Goal: Information Seeking & Learning: Check status

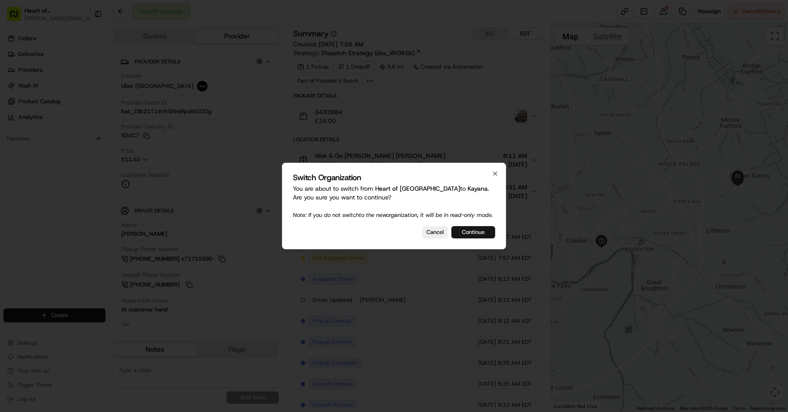
click at [468, 234] on button "Continue" at bounding box center [473, 232] width 44 height 12
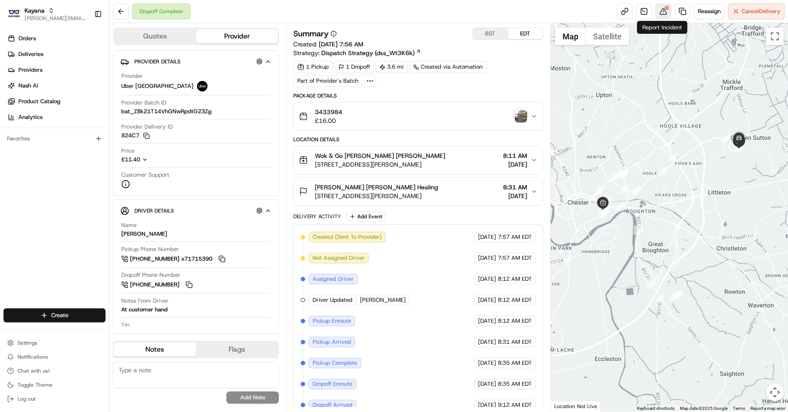
click at [663, 11] on button at bounding box center [664, 12] width 16 height 16
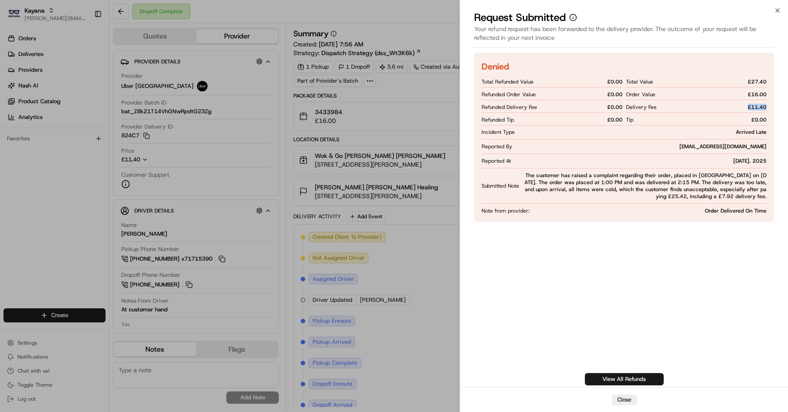
drag, startPoint x: 744, startPoint y: 106, endPoint x: 772, endPoint y: 105, distance: 27.6
click at [772, 105] on div "Denied Total Refunded Value £ 0.00 Refunded Order Value £ 0.00 Refunded Deliver…" at bounding box center [624, 137] width 300 height 169
copy span "£ 11.40"
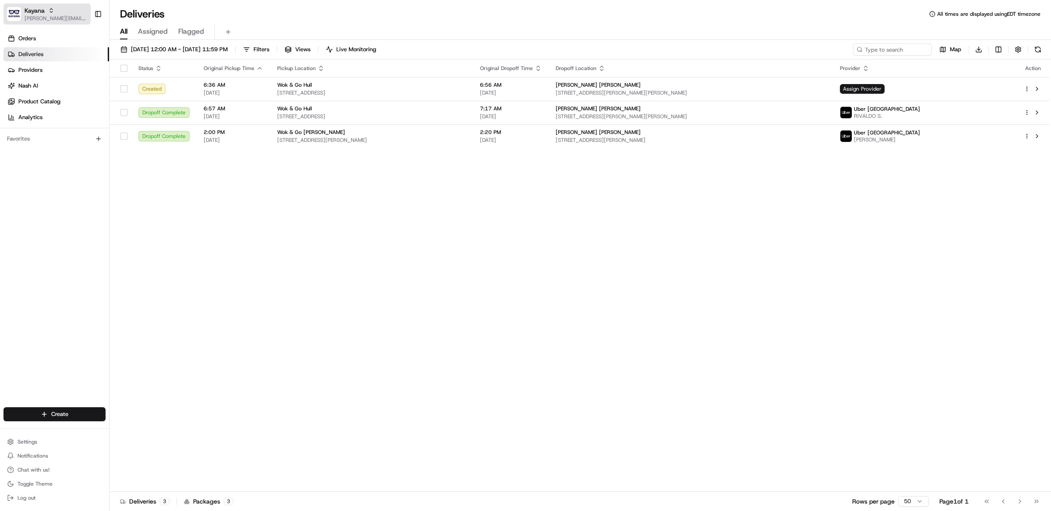
click at [49, 11] on icon "button" at bounding box center [51, 10] width 6 height 6
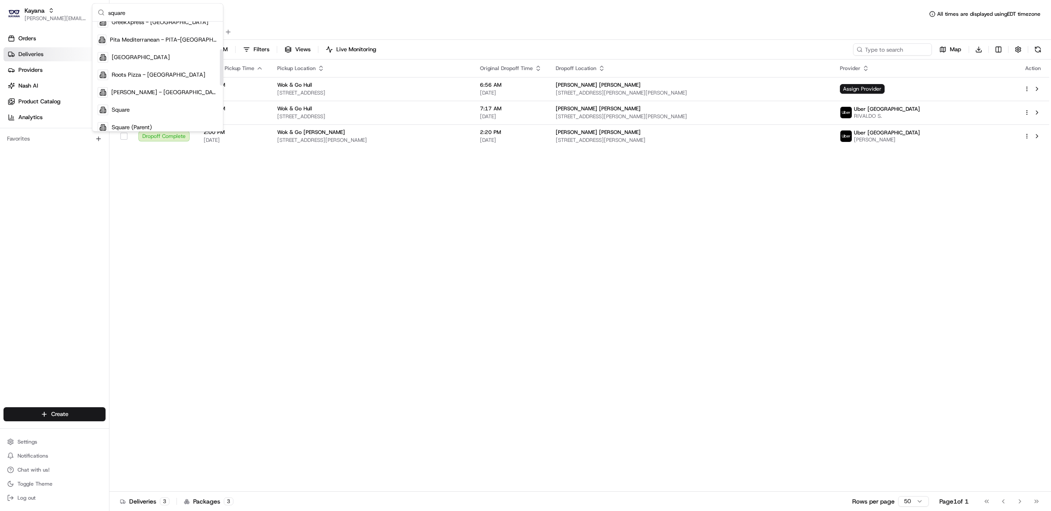
scroll to position [99, 0]
type input "square"
click at [123, 105] on span "Square" at bounding box center [121, 104] width 18 height 8
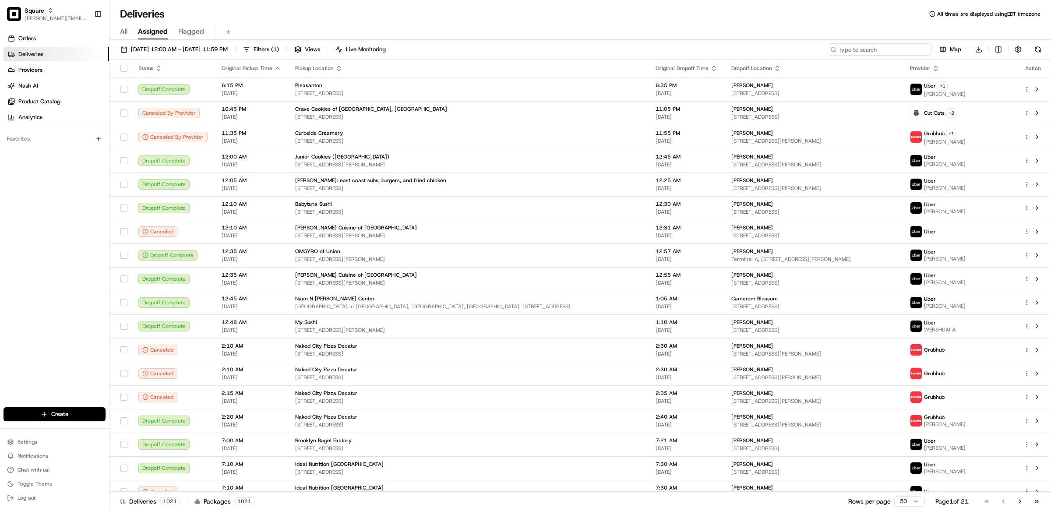
click at [869, 49] on input at bounding box center [879, 49] width 105 height 12
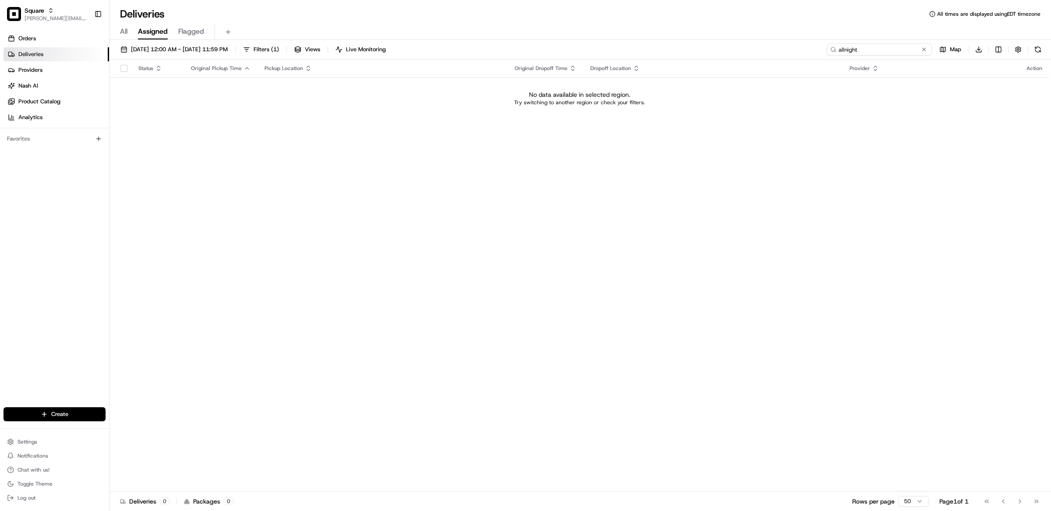
type input "allnight"
click at [186, 49] on span "[DATE] 12:00 AM - [DATE] 11:59 PM" at bounding box center [179, 50] width 97 height 8
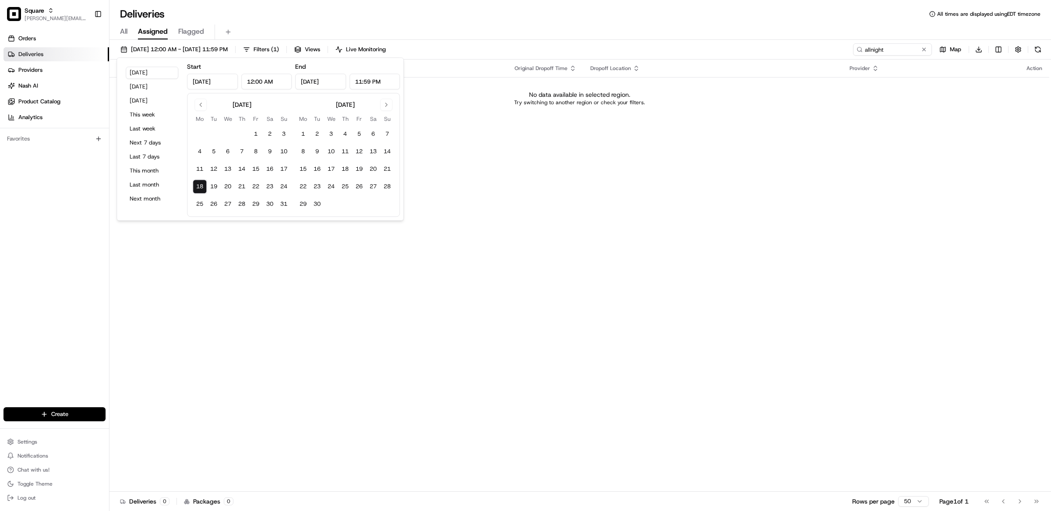
click at [206, 79] on input "[DATE]" at bounding box center [212, 82] width 51 height 16
click at [228, 83] on input "[DATE]" at bounding box center [212, 82] width 51 height 16
click at [203, 104] on button "Go to previous month" at bounding box center [200, 105] width 12 height 12
click at [214, 135] on button "1" at bounding box center [214, 134] width 14 height 14
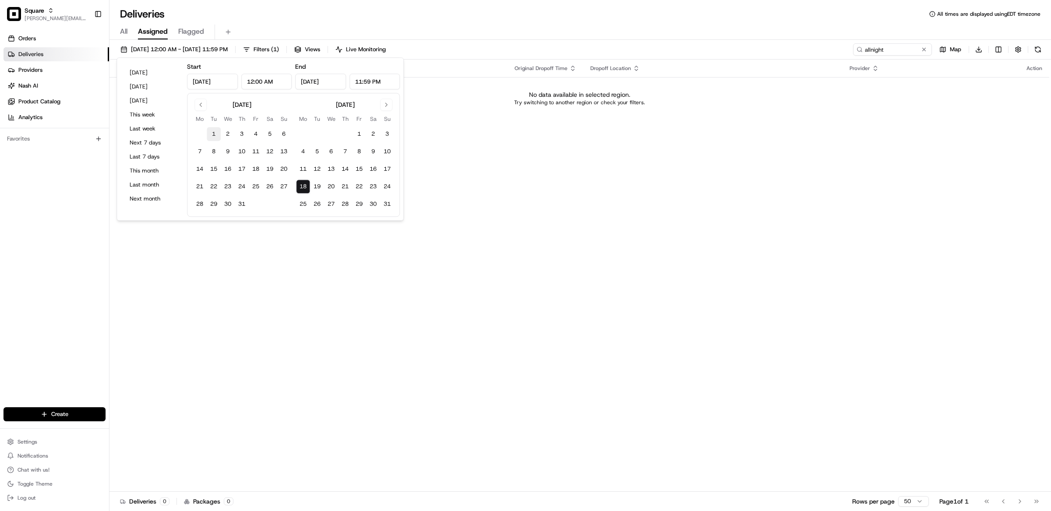
type input "[DATE]"
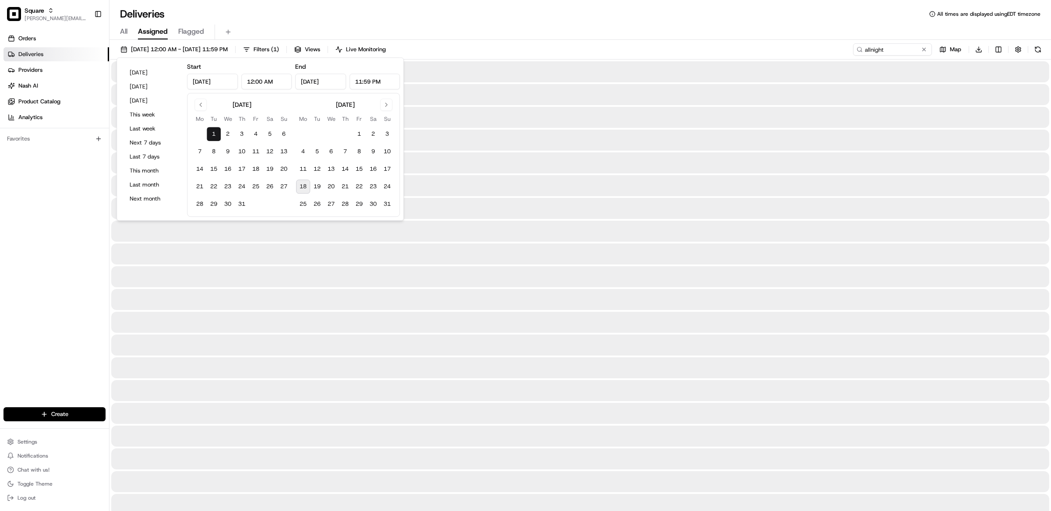
click at [304, 187] on button "18" at bounding box center [303, 187] width 14 height 14
type input "[DATE]"
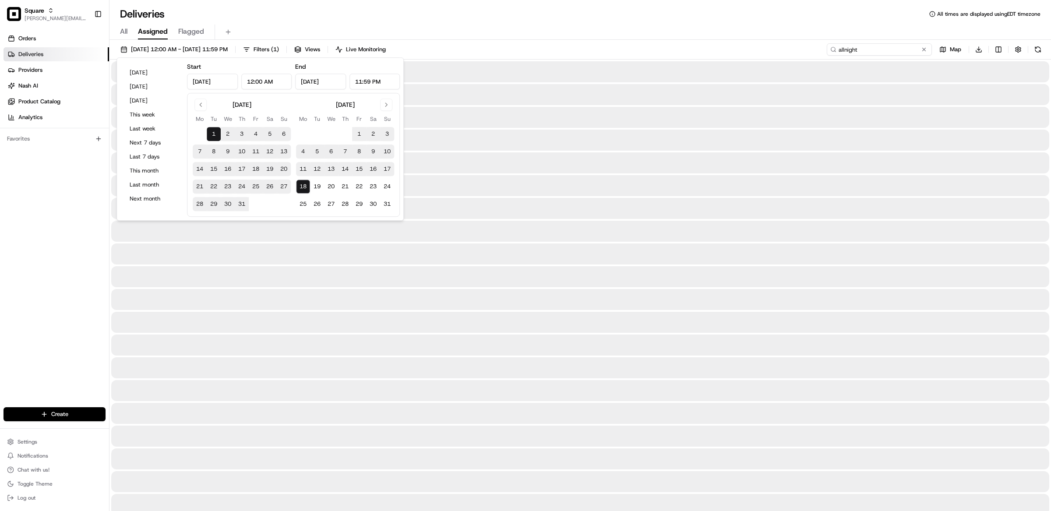
click at [887, 48] on input "allnight" at bounding box center [879, 49] width 105 height 12
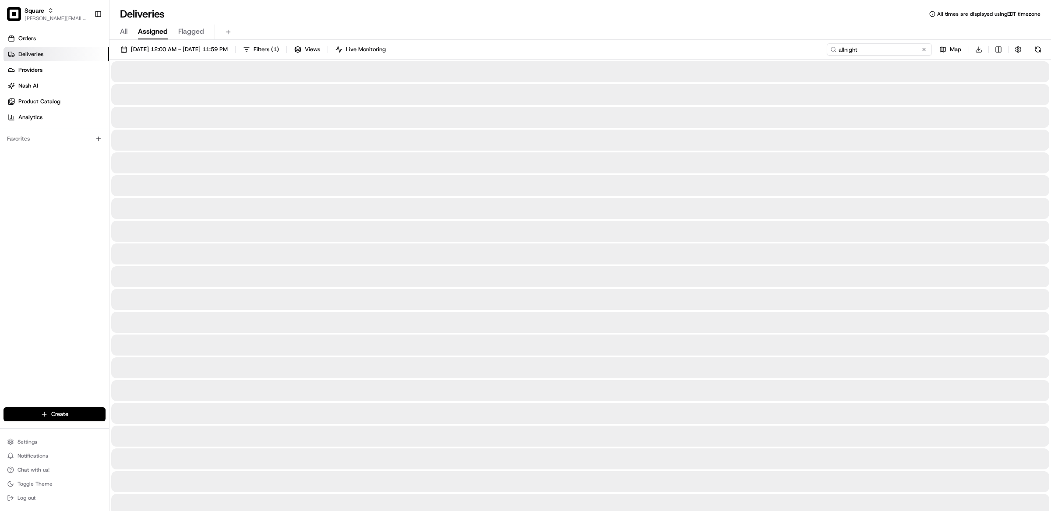
click at [887, 48] on input "allnight" at bounding box center [879, 49] width 105 height 12
paste input "0241952"
type input "0241952"
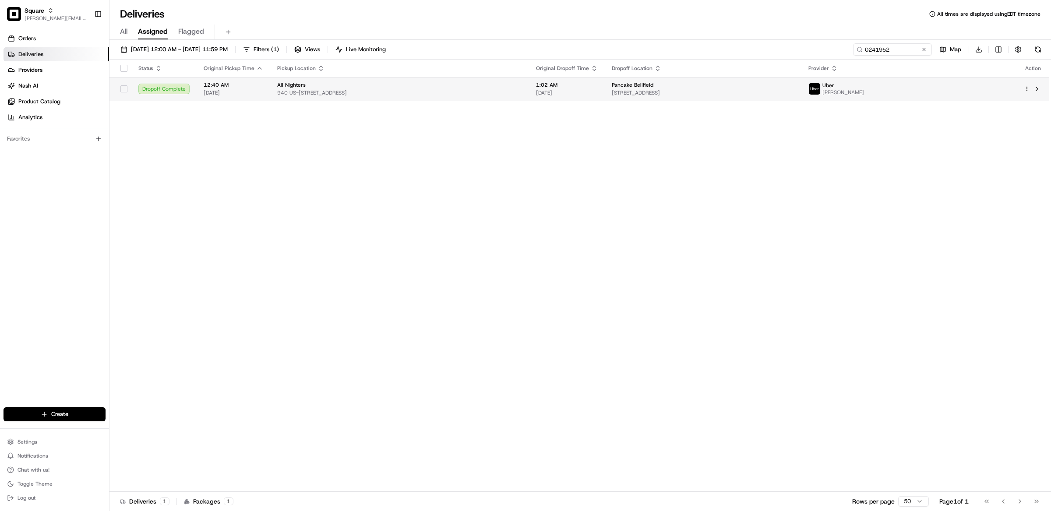
click at [631, 88] on span "Pancake Bellfield" at bounding box center [633, 84] width 42 height 7
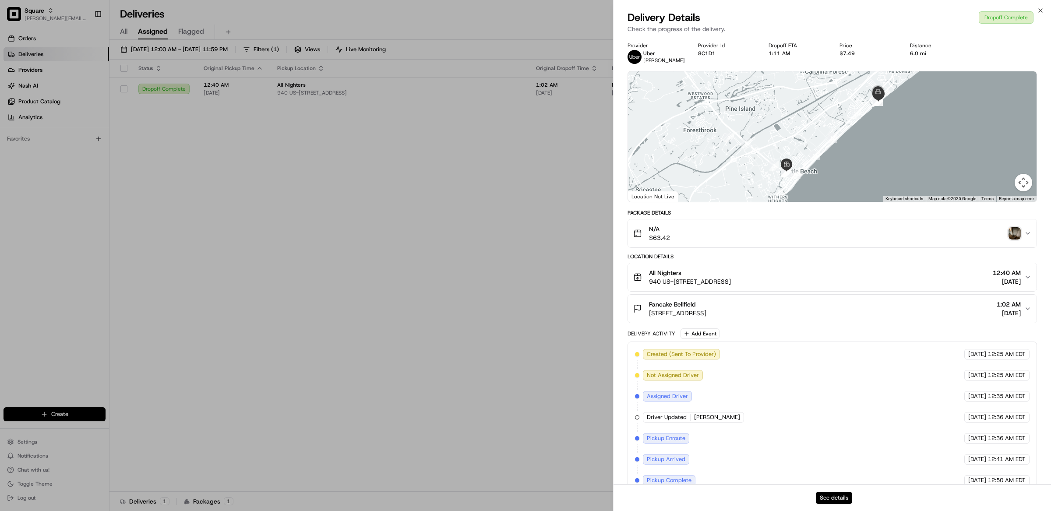
click at [838, 500] on button "See details" at bounding box center [834, 498] width 36 height 12
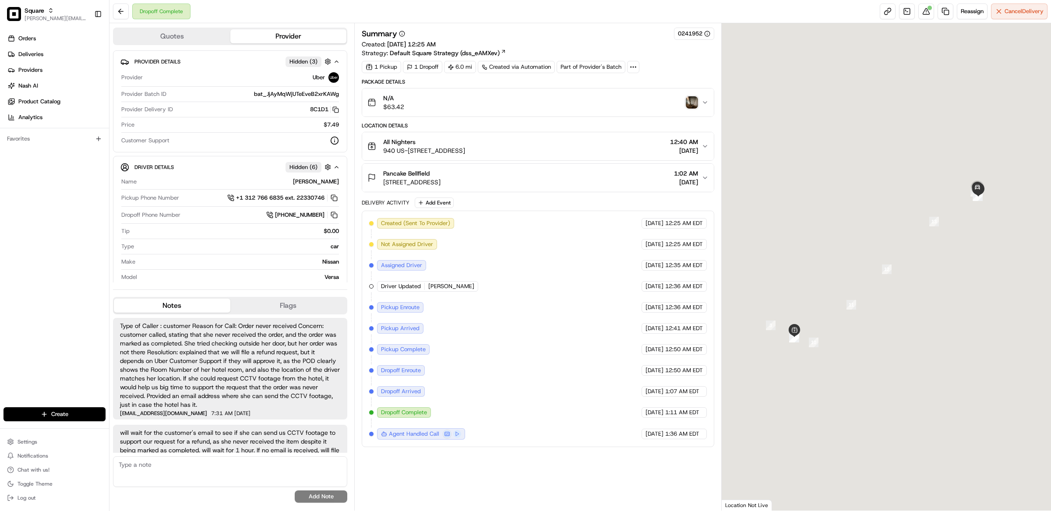
scroll to position [21, 0]
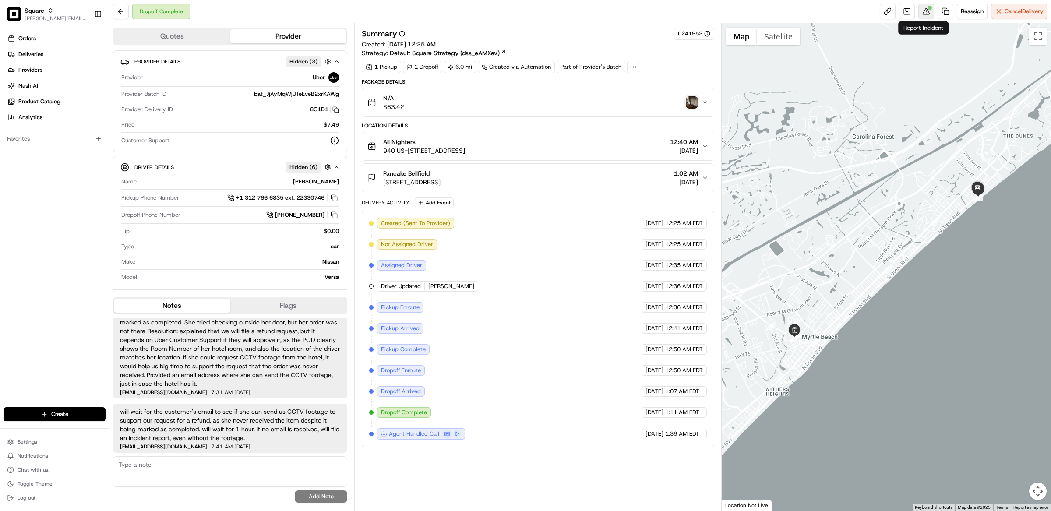
click at [920, 14] on button at bounding box center [926, 12] width 16 height 16
click at [465, 150] on span "940 US-[STREET_ADDRESS]" at bounding box center [424, 150] width 82 height 9
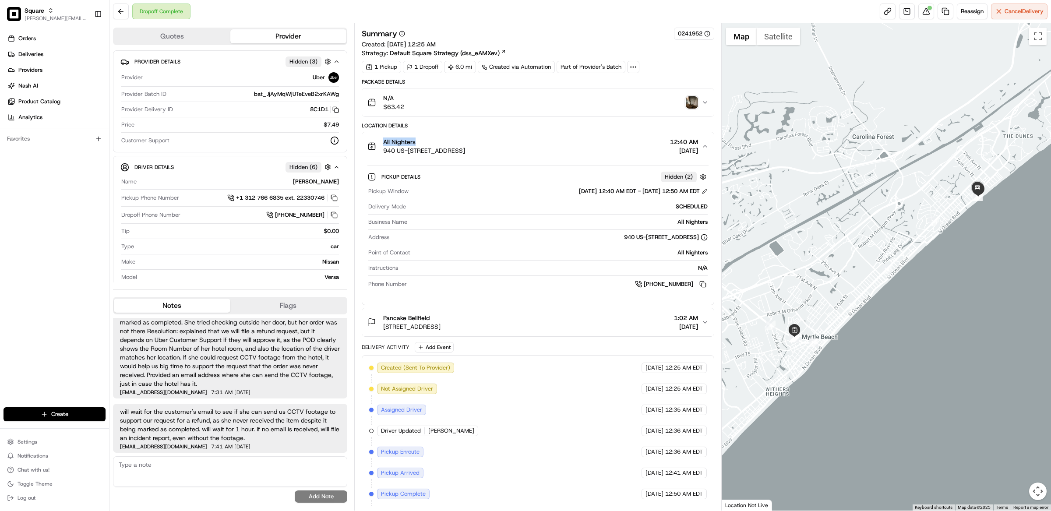
drag, startPoint x: 418, startPoint y: 144, endPoint x: 383, endPoint y: 143, distance: 35.0
click at [383, 143] on div "All Nighters" at bounding box center [424, 141] width 82 height 9
copy span "All Nighters"
